Goal: Task Accomplishment & Management: Complete application form

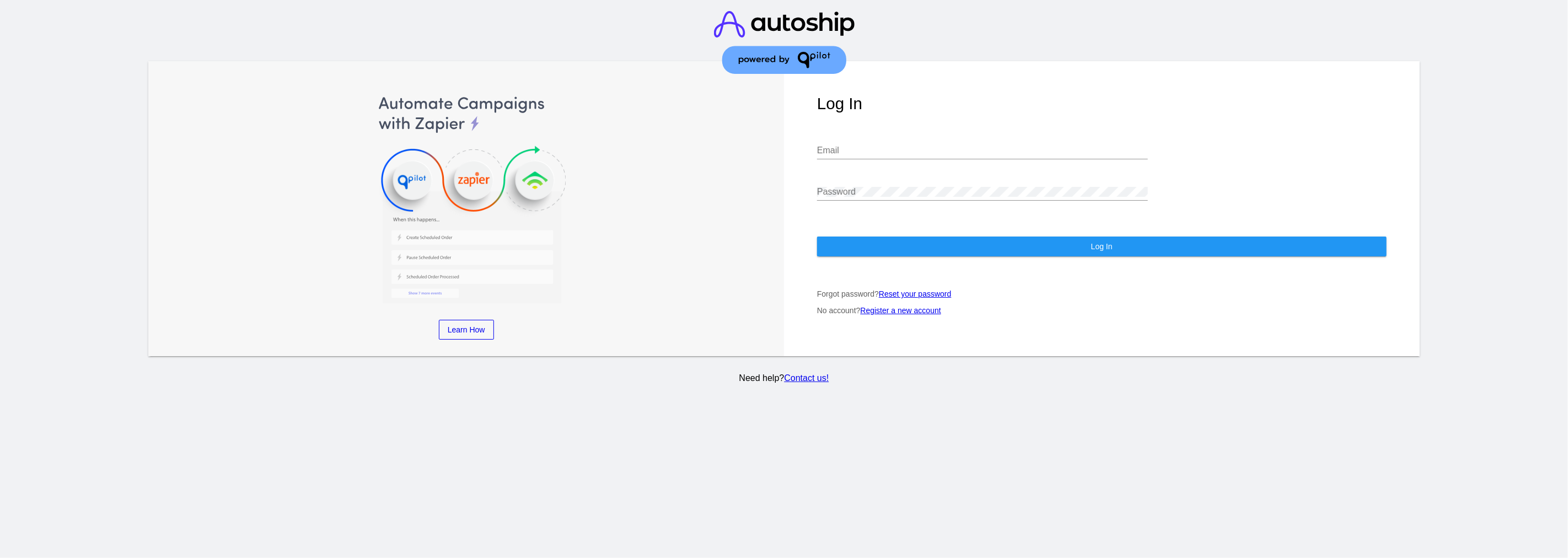
click at [905, 306] on link "Register a new account" at bounding box center [900, 310] width 80 height 9
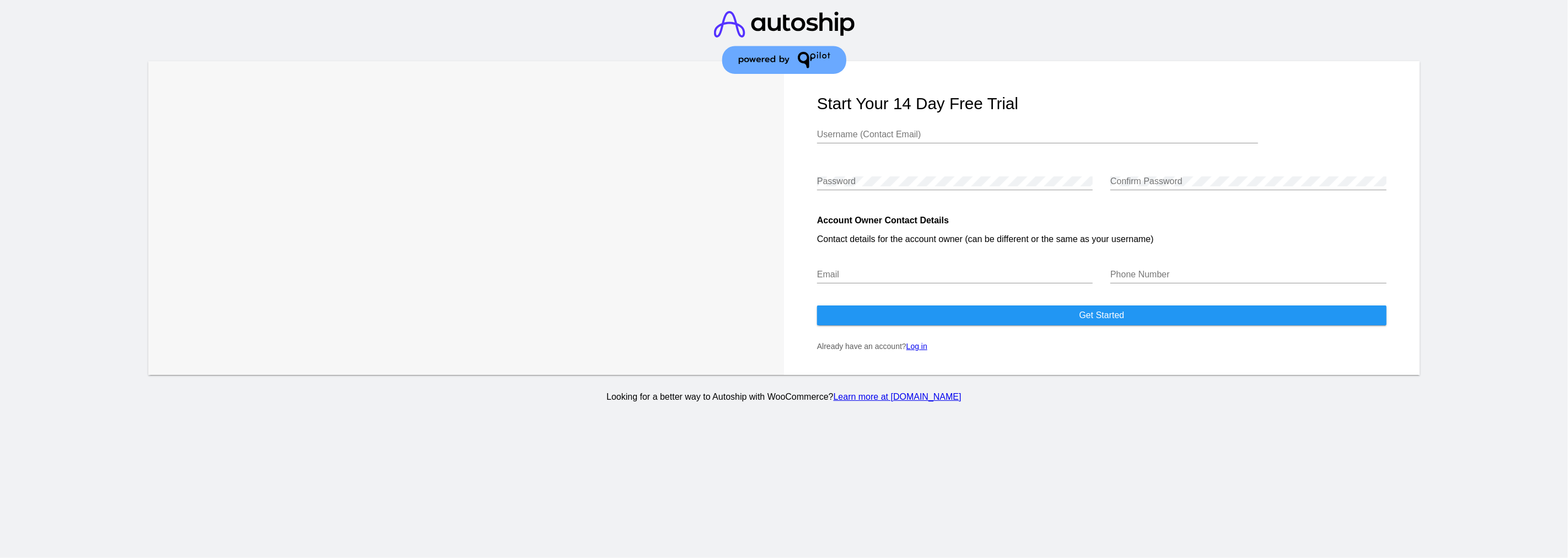
click at [902, 134] on input "Username (Contact Email)" at bounding box center [1038, 134] width 441 height 10
click at [841, 133] on input "[PERSON_NAME][EMAIL_ADDRESS][DOMAIN_NAME]" at bounding box center [1038, 134] width 441 height 10
type input "[PERSON_NAME][EMAIL_ADDRESS][DOMAIN_NAME]"
drag, startPoint x: 899, startPoint y: 146, endPoint x: 780, endPoint y: 155, distance: 119.3
click at [780, 155] on div "Trusted Automation & Support for WooCommerce "Autoship Cloud and the QPilot tea…" at bounding box center [784, 218] width 1272 height 314
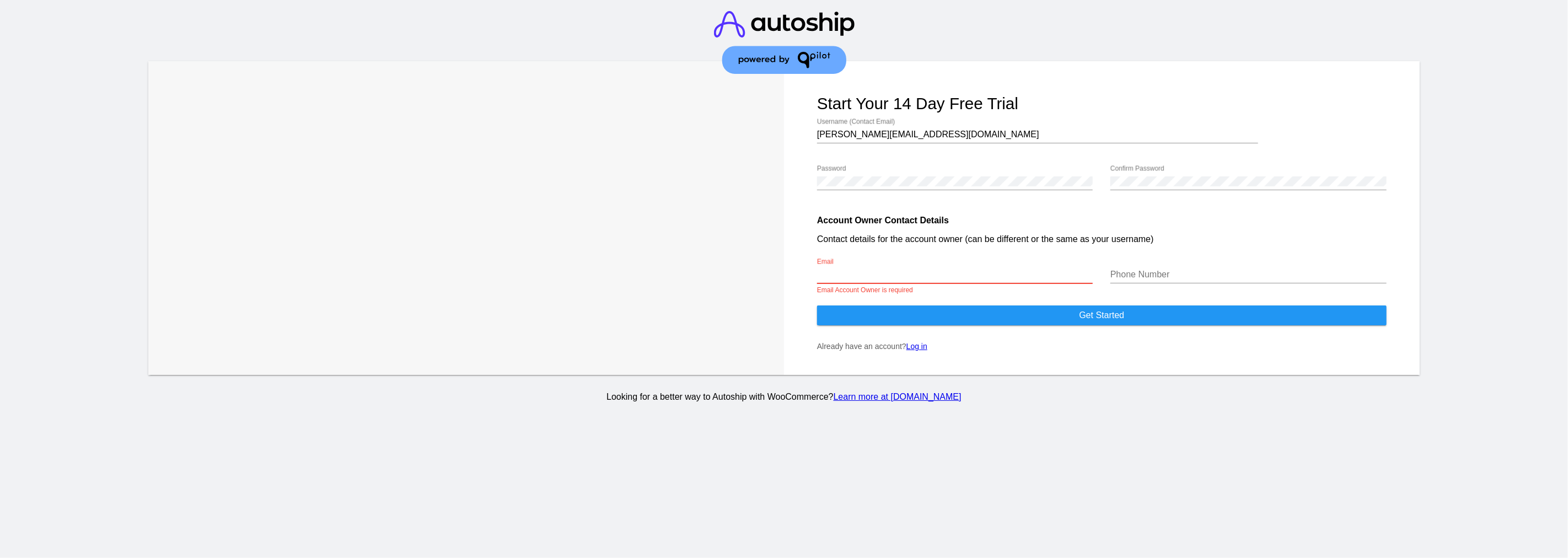
drag, startPoint x: 918, startPoint y: 273, endPoint x: 924, endPoint y: 276, distance: 6.7
click at [922, 273] on input "Email" at bounding box center [955, 274] width 275 height 10
paste input "[PERSON_NAME][EMAIL_ADDRESS][DOMAIN_NAME]"
type input "[PERSON_NAME][EMAIL_ADDRESS][DOMAIN_NAME]"
click at [1161, 283] on div at bounding box center [1248, 283] width 275 height 1
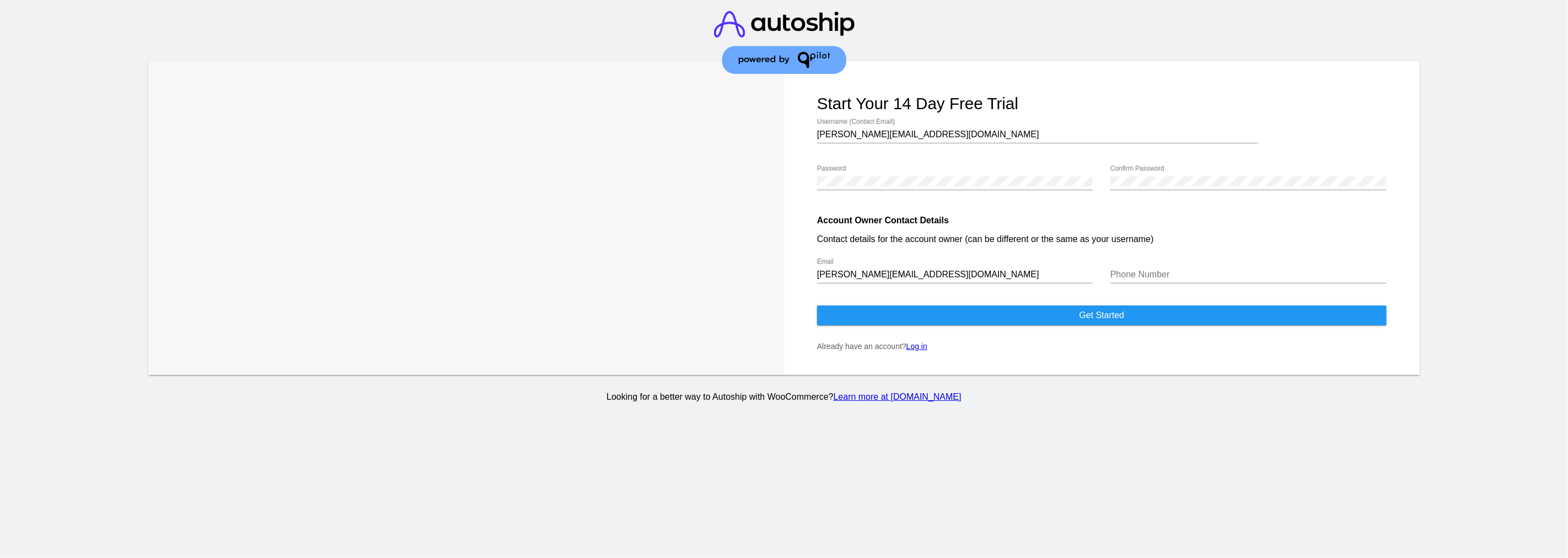
click at [1162, 276] on input "Phone Number" at bounding box center [1248, 274] width 275 height 10
type input "47991340770"
click at [1104, 313] on span "Get started" at bounding box center [1102, 315] width 45 height 9
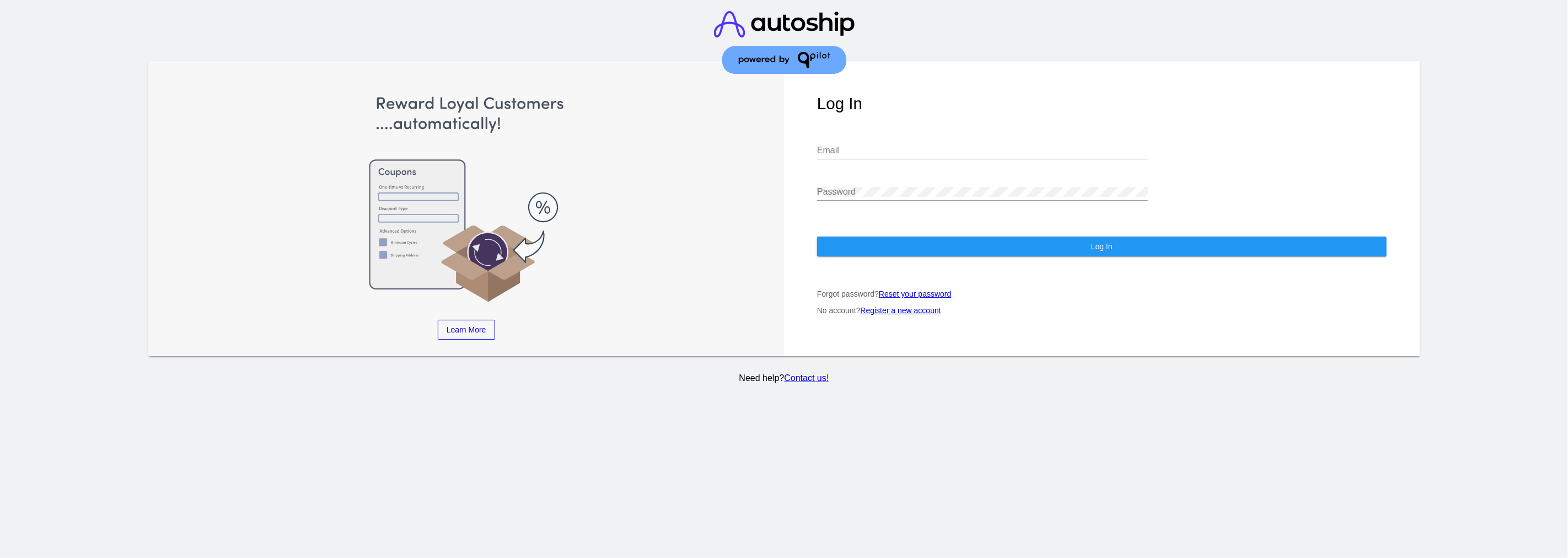
click at [871, 146] on input "Email" at bounding box center [983, 150] width 331 height 10
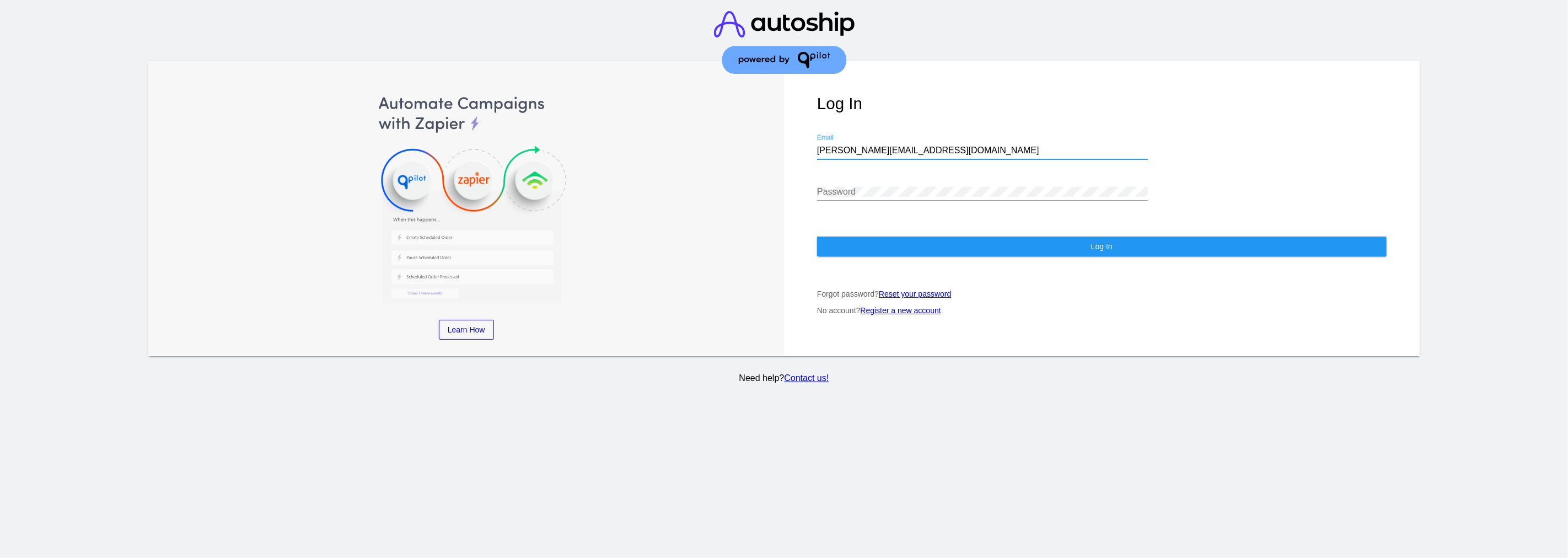
click at [851, 146] on input "erikson+5@qpilot.cloud" at bounding box center [983, 150] width 331 height 10
type input "[PERSON_NAME][EMAIL_ADDRESS][DOMAIN_NAME]"
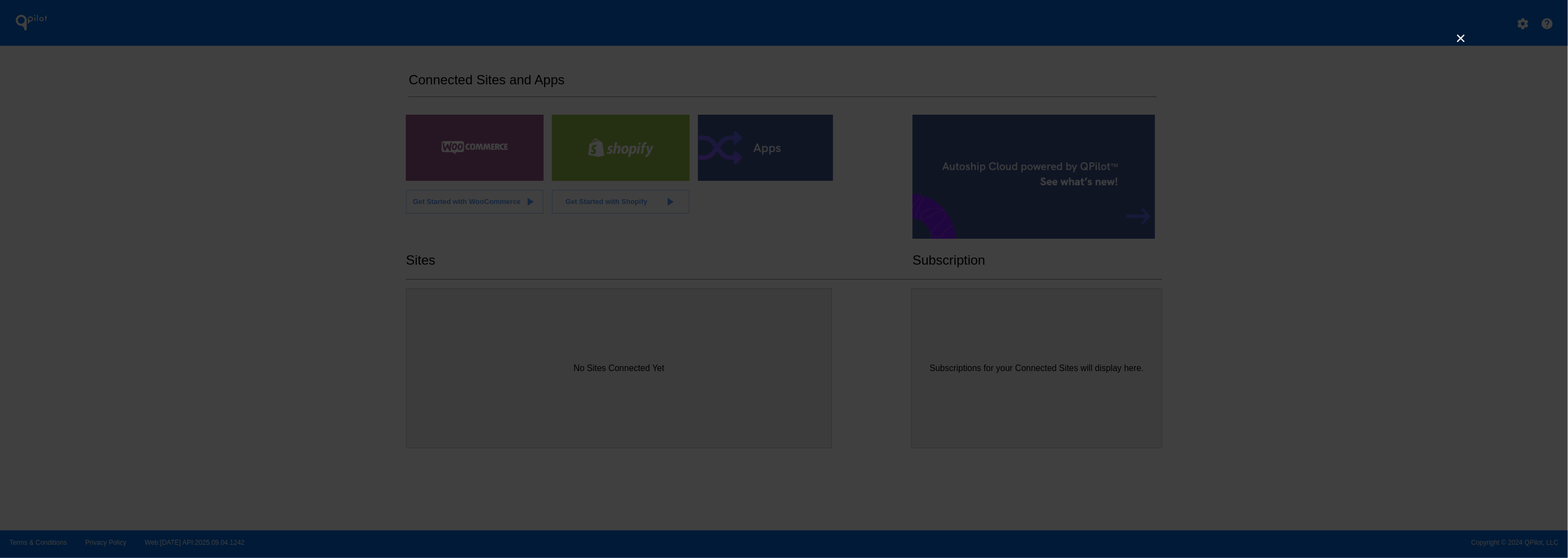
click at [1458, 37] on link "×" at bounding box center [1461, 38] width 14 height 14
